Goal: Navigation & Orientation: Find specific page/section

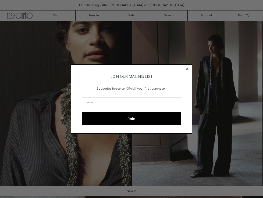
click at [187, 70] on circle "Close dialog" at bounding box center [187, 68] width 5 height 5
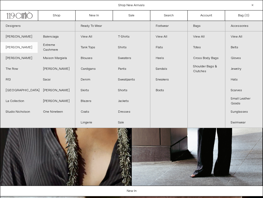
click at [26, 48] on link "[PERSON_NAME]" at bounding box center [18, 47] width 37 height 11
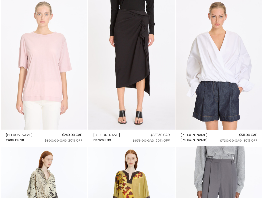
scroll to position [1356, 0]
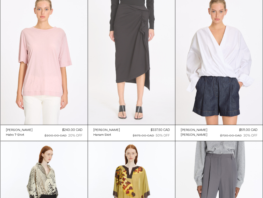
click at [139, 71] on at bounding box center [131, 59] width 87 height 131
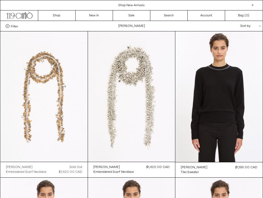
scroll to position [0, 0]
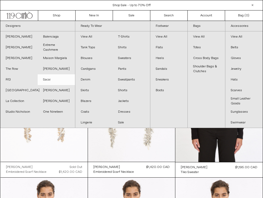
click at [51, 80] on link "Sacai" at bounding box center [56, 79] width 37 height 11
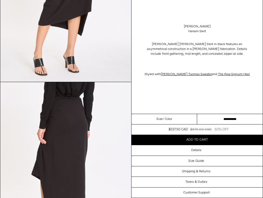
scroll to position [414, 0]
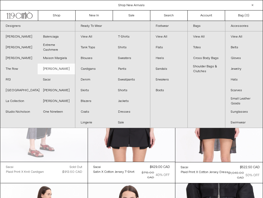
click at [53, 69] on link "[PERSON_NAME]" at bounding box center [56, 69] width 37 height 11
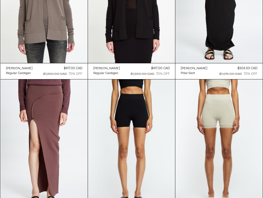
scroll to position [1816, 0]
